Goal: Task Accomplishment & Management: Manage account settings

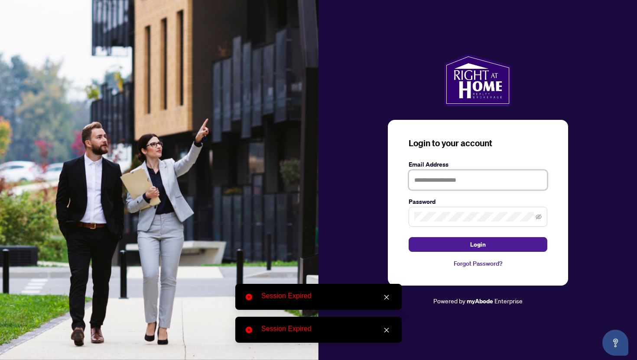
click at [431, 174] on input "text" at bounding box center [477, 180] width 139 height 20
type input "**********"
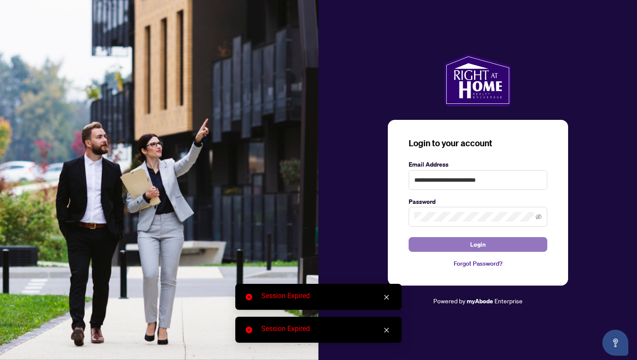
click at [466, 242] on button "Login" at bounding box center [477, 244] width 139 height 15
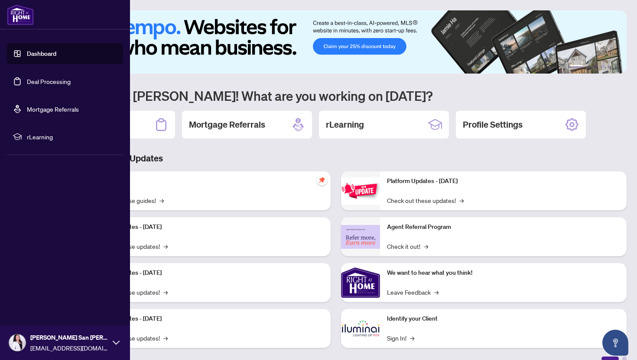
click at [27, 78] on link "Deal Processing" at bounding box center [49, 82] width 44 height 8
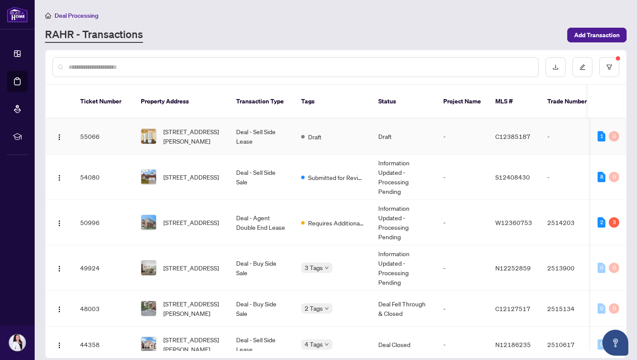
click at [207, 119] on td "[STREET_ADDRESS][PERSON_NAME]" at bounding box center [181, 137] width 95 height 36
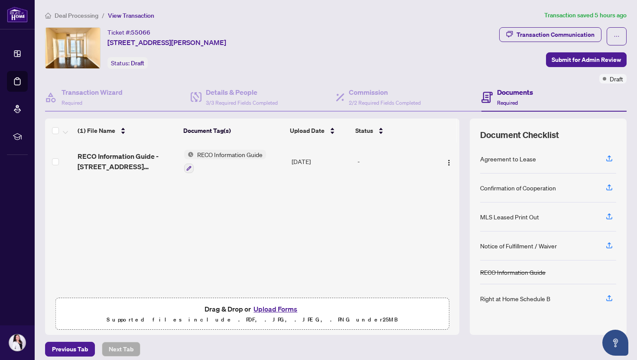
click at [271, 308] on button "Upload Forms" at bounding box center [275, 309] width 49 height 11
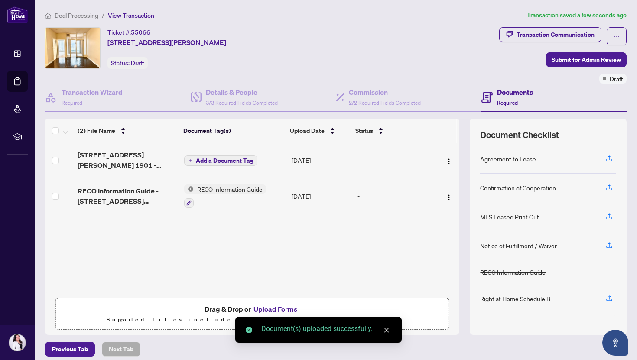
click at [192, 161] on button "Add a Document Tag" at bounding box center [220, 160] width 73 height 10
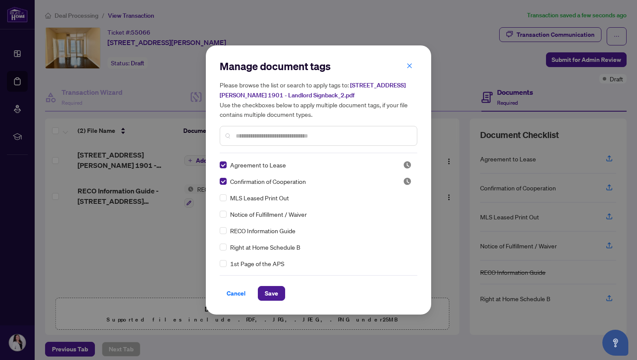
click at [219, 244] on div "Manage document tags Please browse the list or search to apply tags to: [STREET…" at bounding box center [318, 179] width 225 height 269
click at [274, 292] on span "Save" at bounding box center [271, 294] width 13 height 14
